Goal: Task Accomplishment & Management: Manage account settings

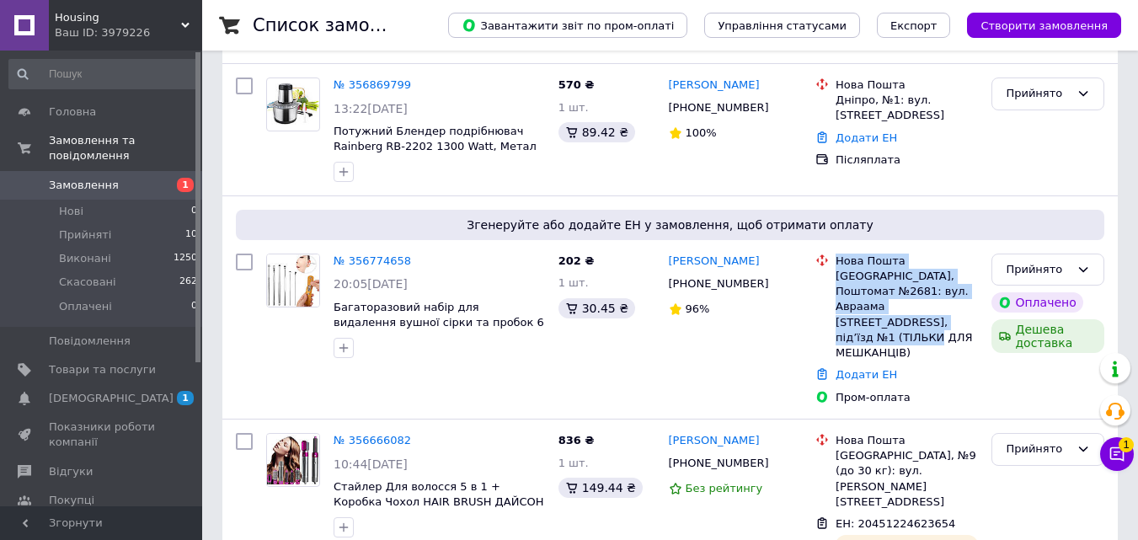
scroll to position [253, 0]
click at [94, 178] on span "Замовлення" at bounding box center [84, 185] width 70 height 15
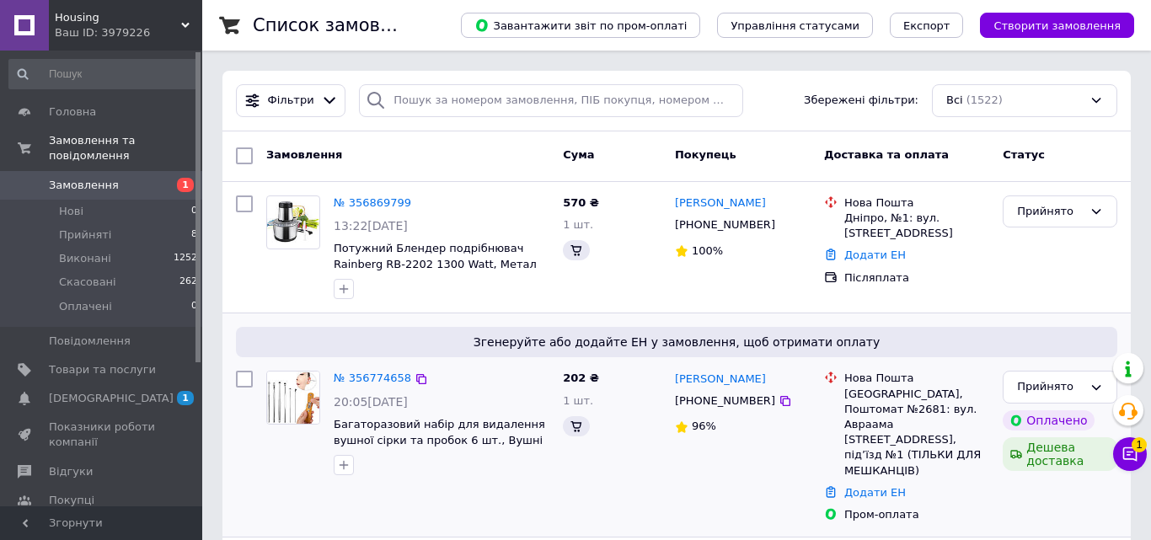
click at [1123, 459] on icon at bounding box center [1130, 454] width 14 height 14
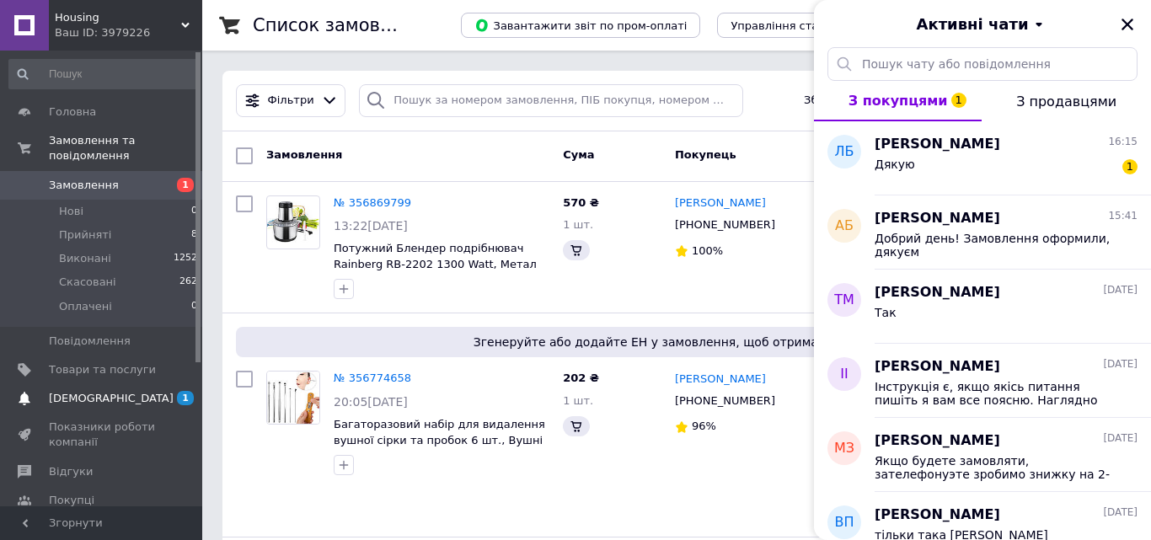
click at [1009, 181] on div "[PERSON_NAME] 16:15 Дякую 1" at bounding box center [1012, 158] width 276 height 74
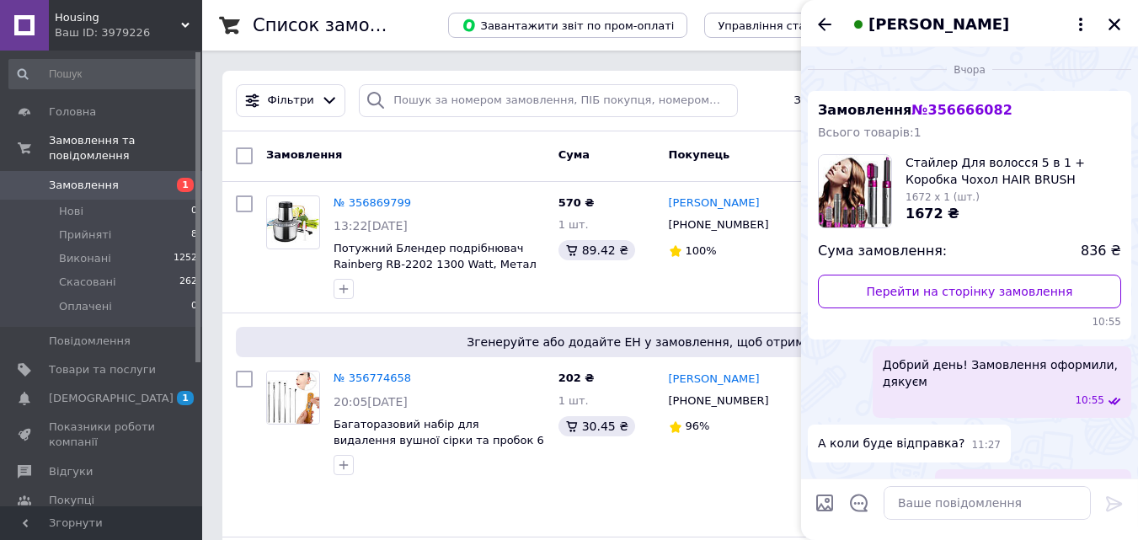
click at [92, 362] on span "Товари та послуги" at bounding box center [102, 369] width 107 height 15
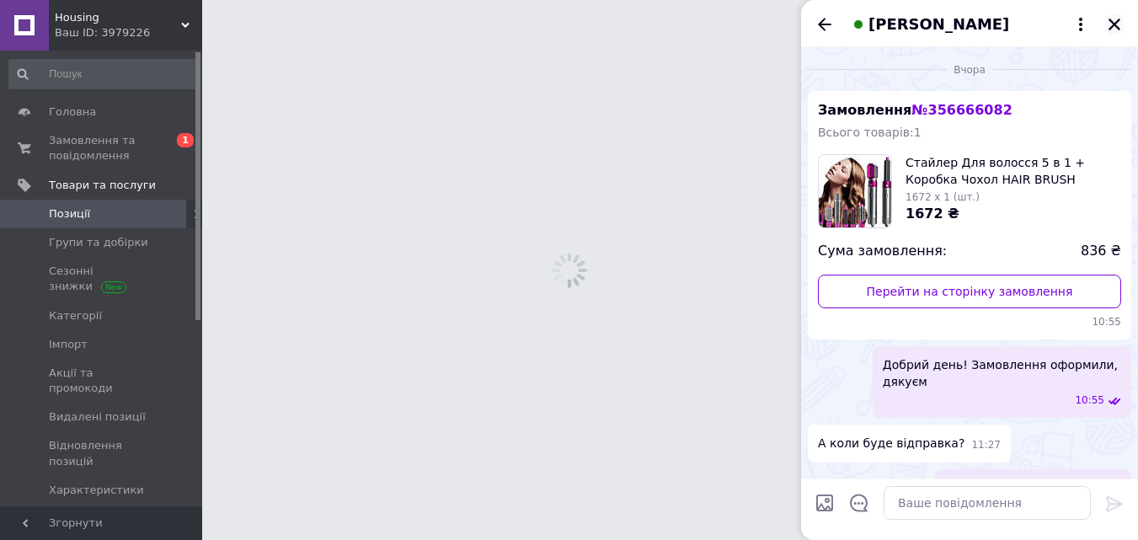
click at [1120, 24] on icon "Закрити" at bounding box center [1115, 25] width 12 height 12
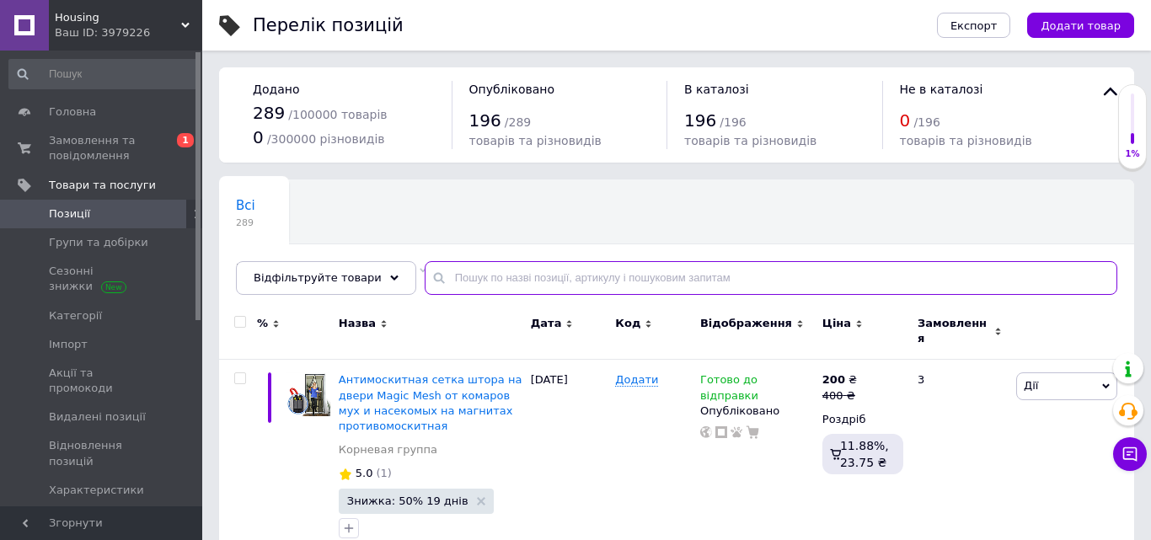
click at [454, 261] on input "text" at bounding box center [771, 278] width 692 height 34
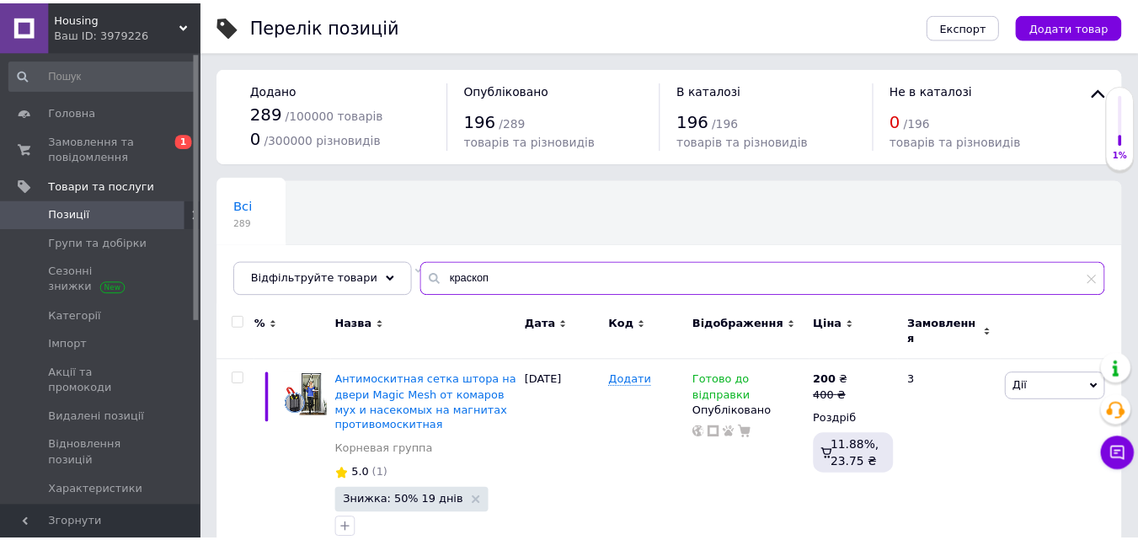
scroll to position [84, 0]
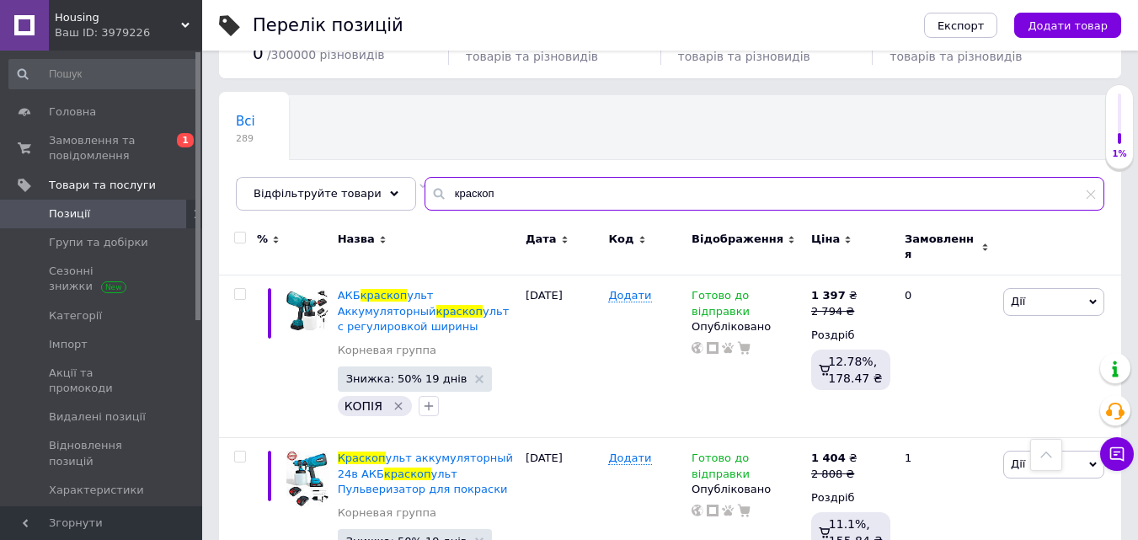
scroll to position [590, 0]
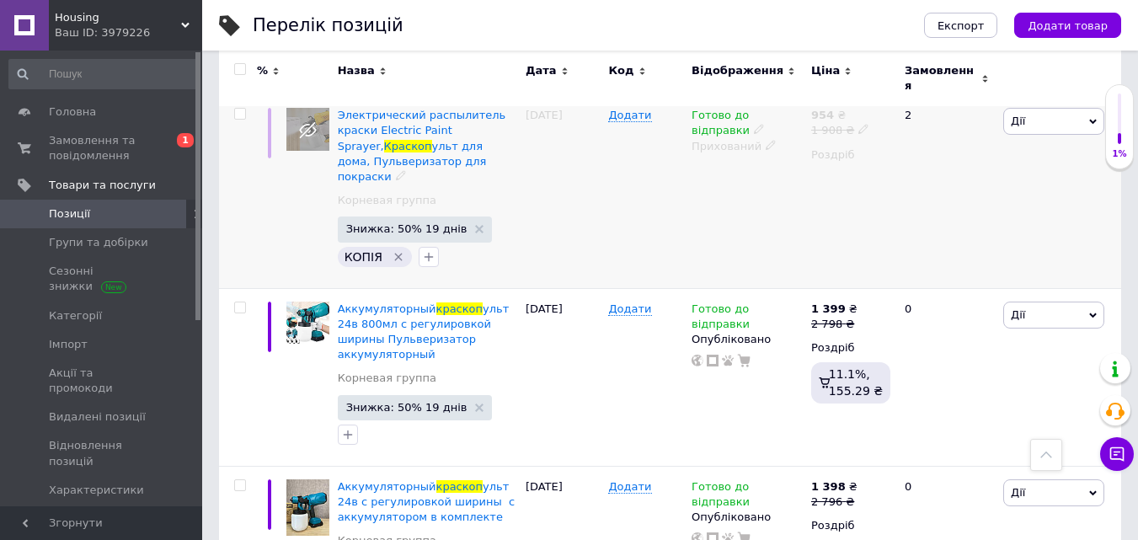
type input "краскоп"
click at [766, 140] on icon at bounding box center [771, 145] width 10 height 10
click at [747, 172] on li "Опубліковано" at bounding box center [743, 179] width 117 height 24
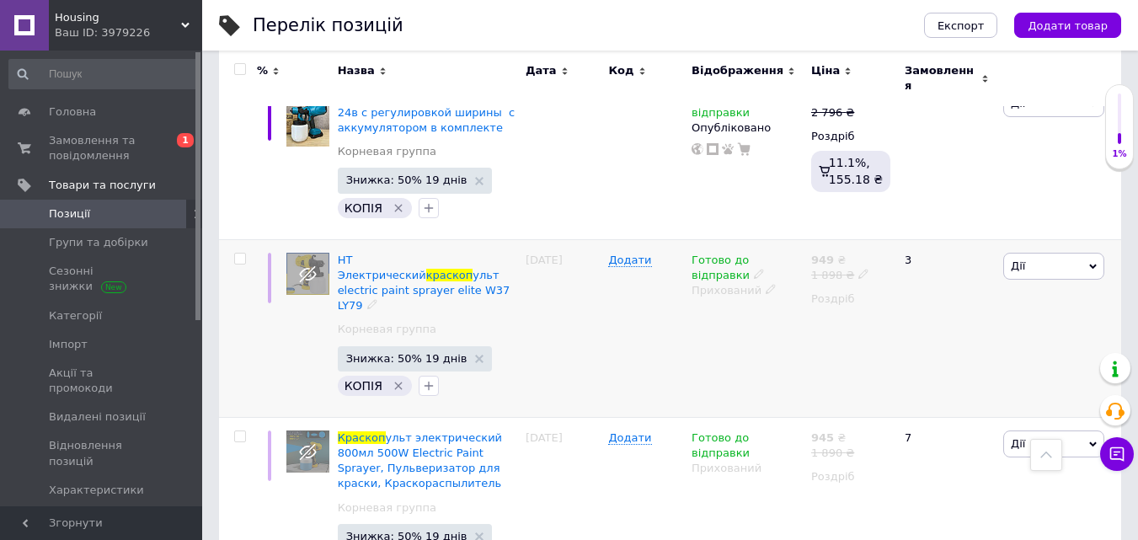
click at [766, 284] on icon at bounding box center [771, 289] width 10 height 10
click at [757, 311] on li "Опубліковано" at bounding box center [743, 323] width 117 height 24
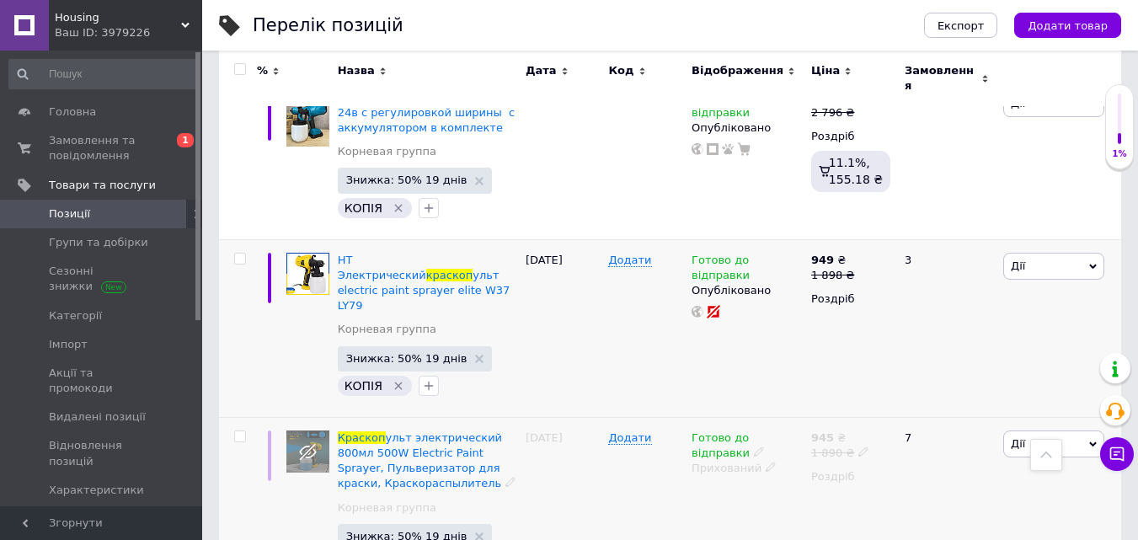
click at [766, 463] on use at bounding box center [770, 467] width 9 height 9
click at [751, 489] on li "Опубліковано" at bounding box center [743, 501] width 117 height 24
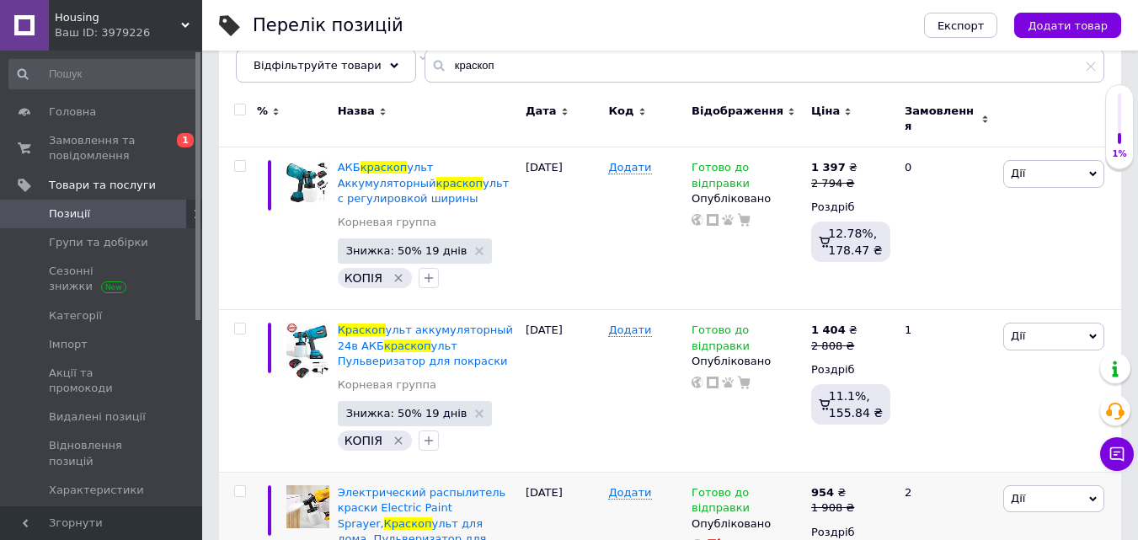
scroll to position [0, 0]
